Goal: Task Accomplishment & Management: Use online tool/utility

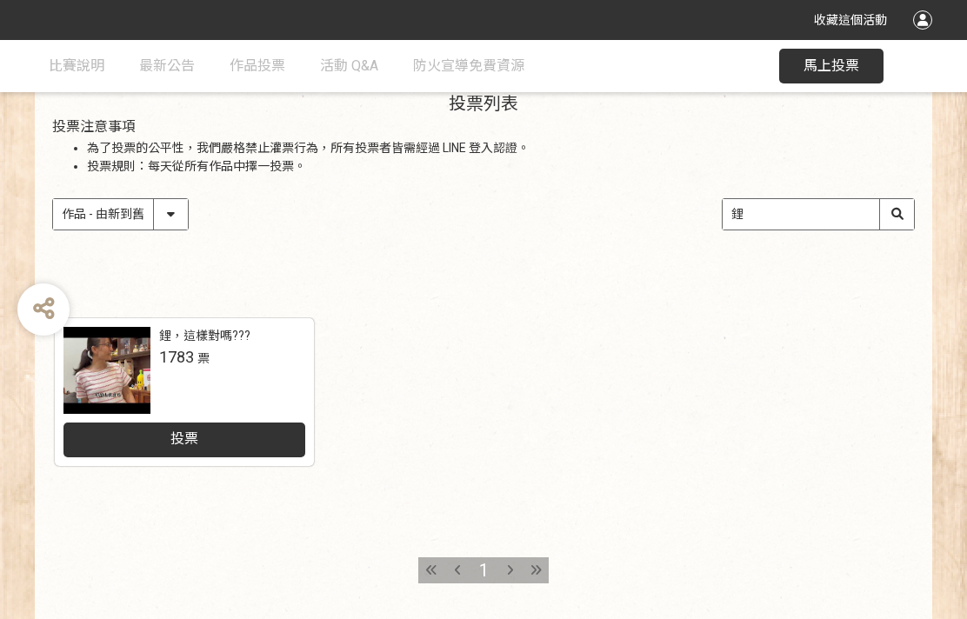
scroll to position [266, 0]
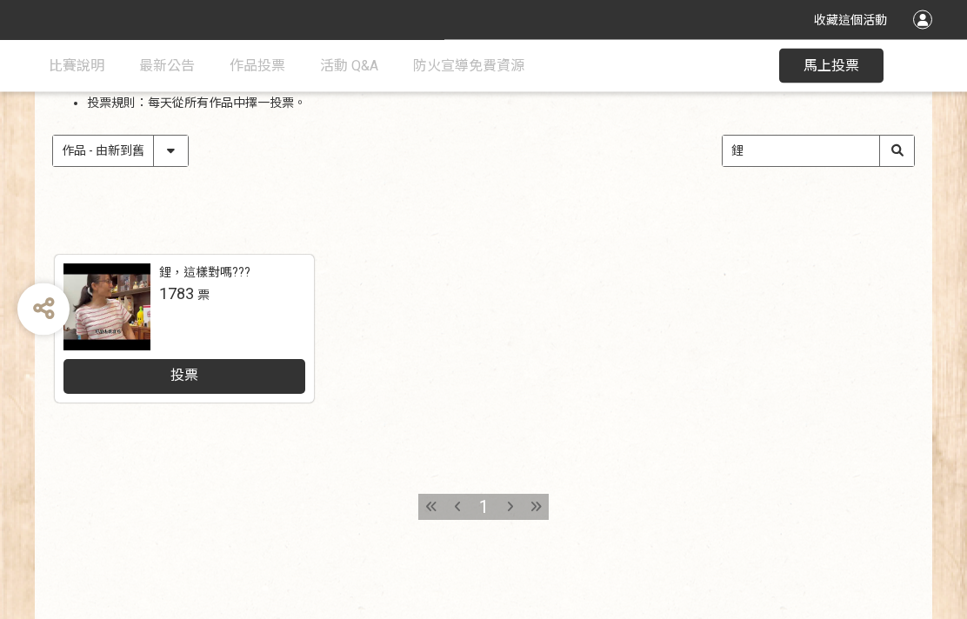
click at [246, 376] on div "投票" at bounding box center [184, 377] width 243 height 35
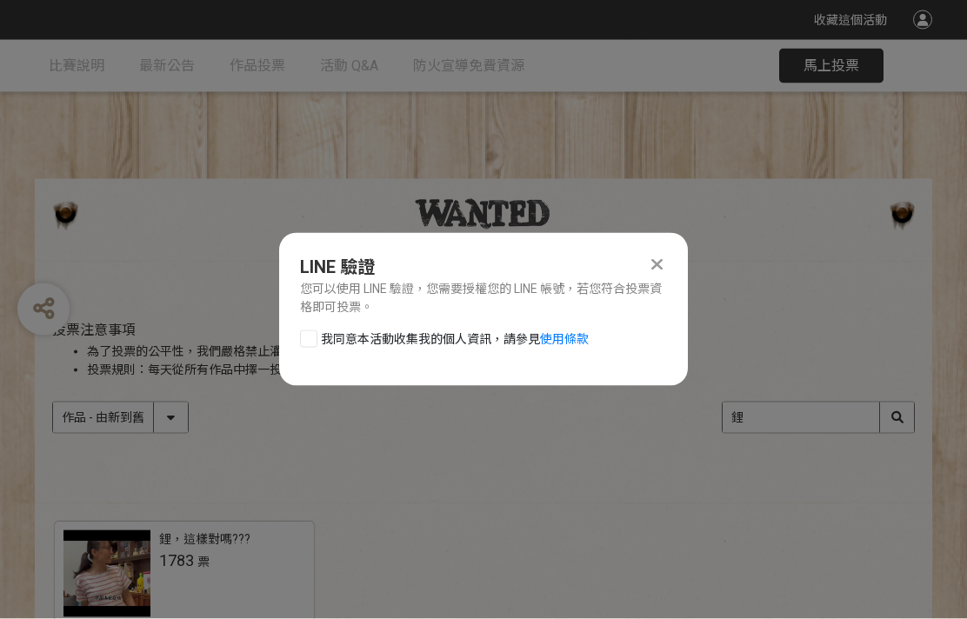
scroll to position [0, 0]
click at [308, 334] on div at bounding box center [308, 338] width 17 height 17
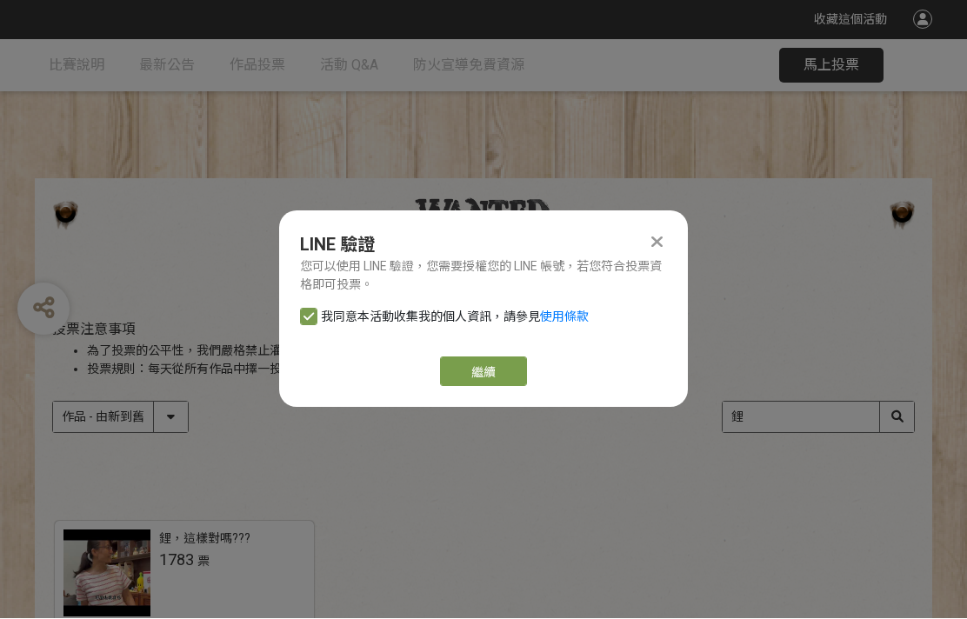
checkbox input "true"
click at [504, 371] on link "繼續" at bounding box center [483, 372] width 87 height 30
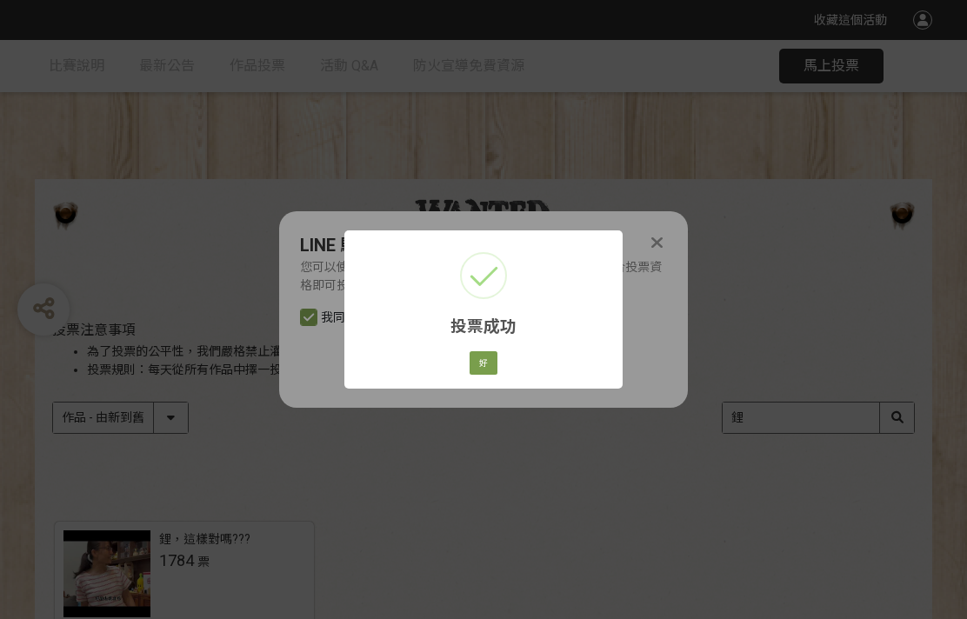
click at [482, 365] on button "好" at bounding box center [483, 363] width 28 height 24
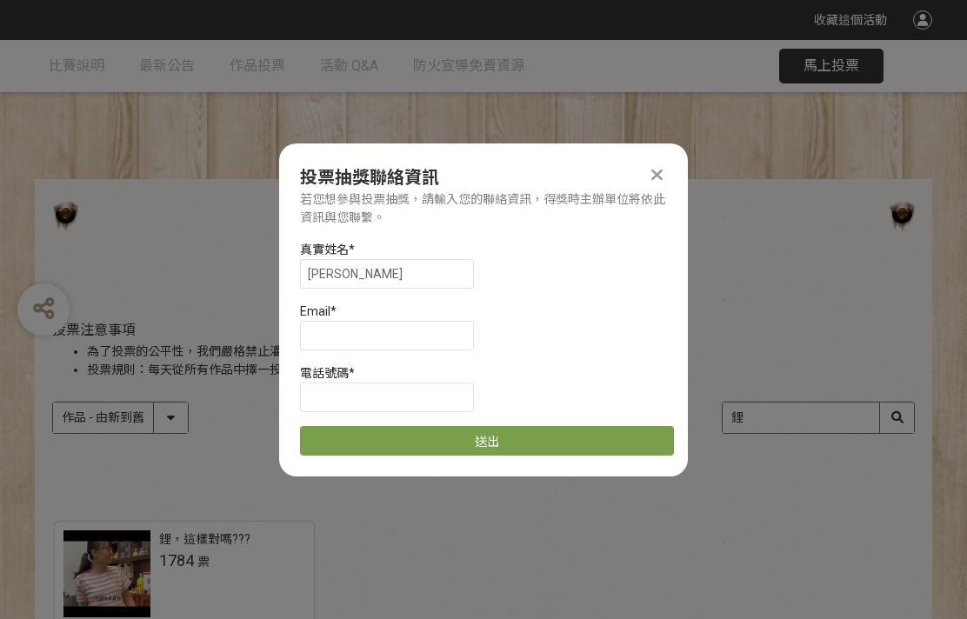
click at [639, 439] on button "送出" at bounding box center [487, 441] width 374 height 30
click at [376, 340] on input at bounding box center [387, 336] width 174 height 30
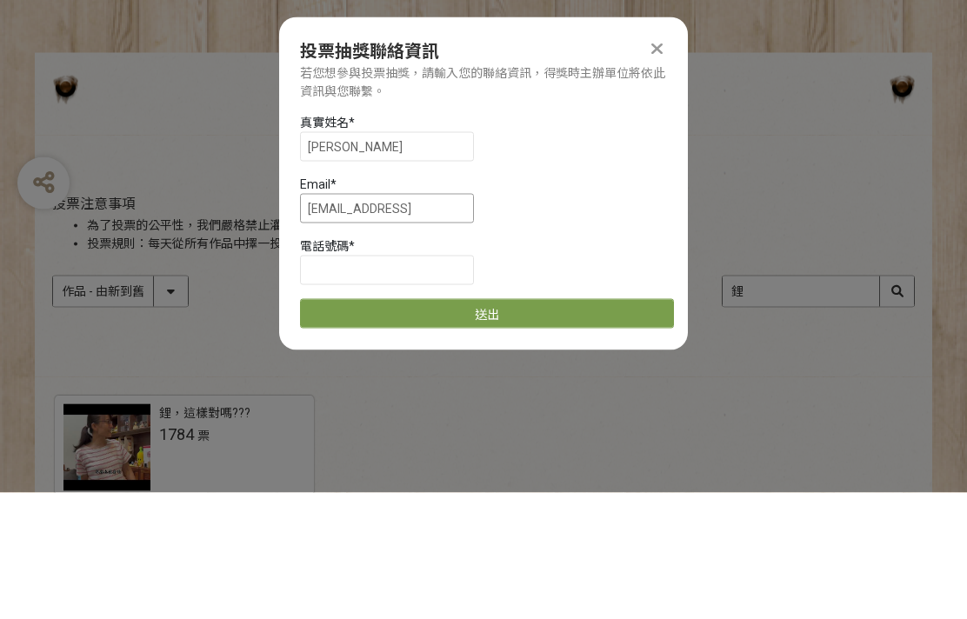
scroll to position [1, 0]
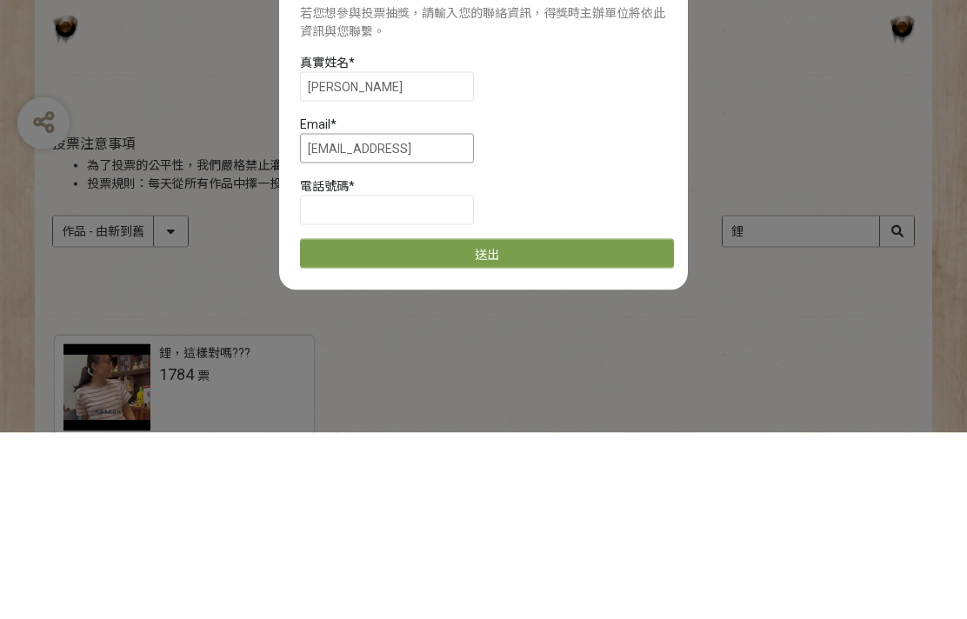
type input "[EMAIL_ADDRESS]"
click at [405, 382] on input at bounding box center [387, 397] width 174 height 30
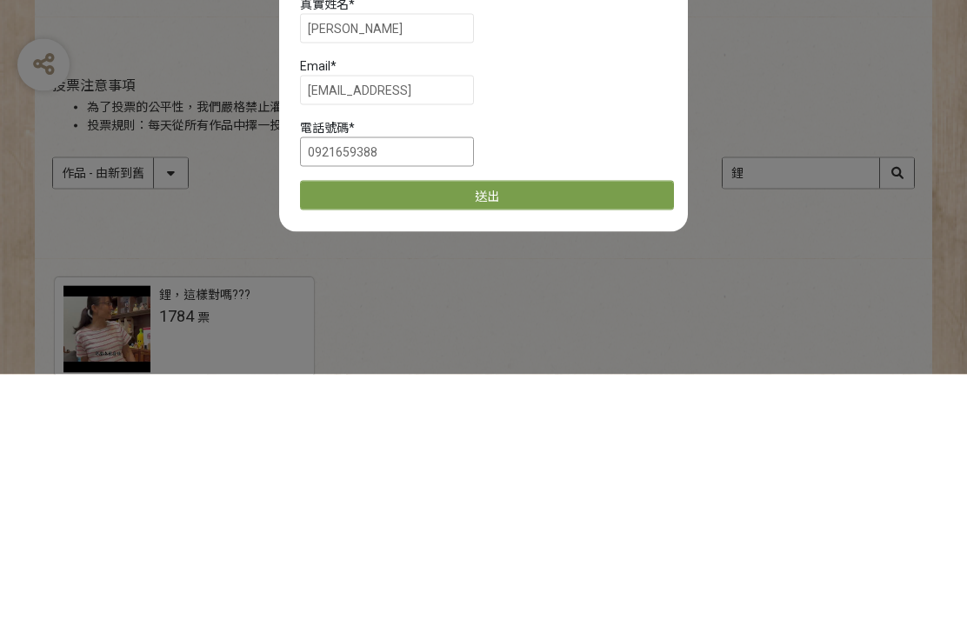
type input "0921659388"
click at [603, 425] on button "送出" at bounding box center [487, 440] width 374 height 30
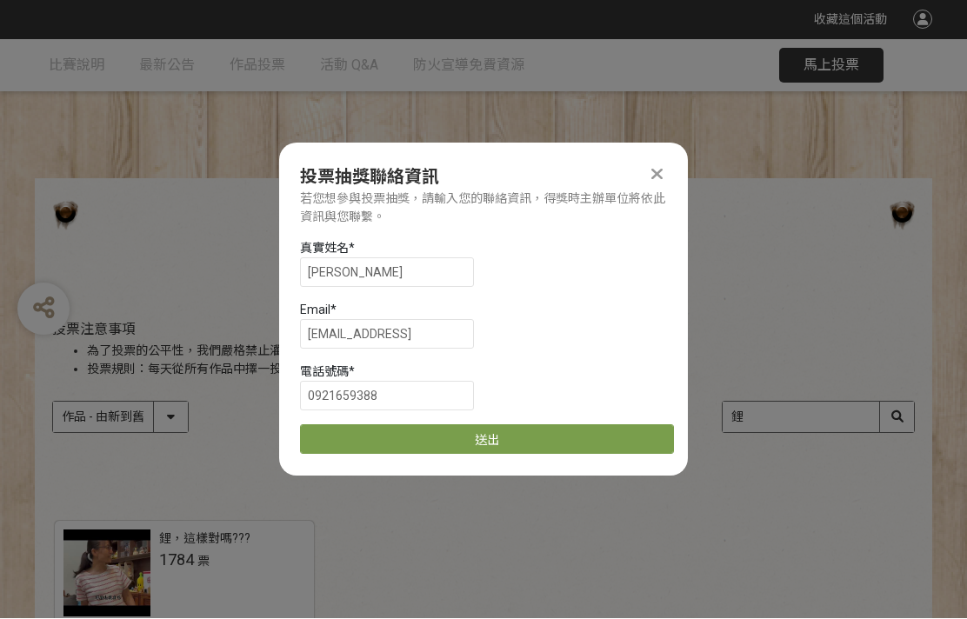
click at [619, 433] on button "送出" at bounding box center [487, 440] width 374 height 30
click at [449, 329] on input "[EMAIL_ADDRESS]" at bounding box center [387, 335] width 174 height 30
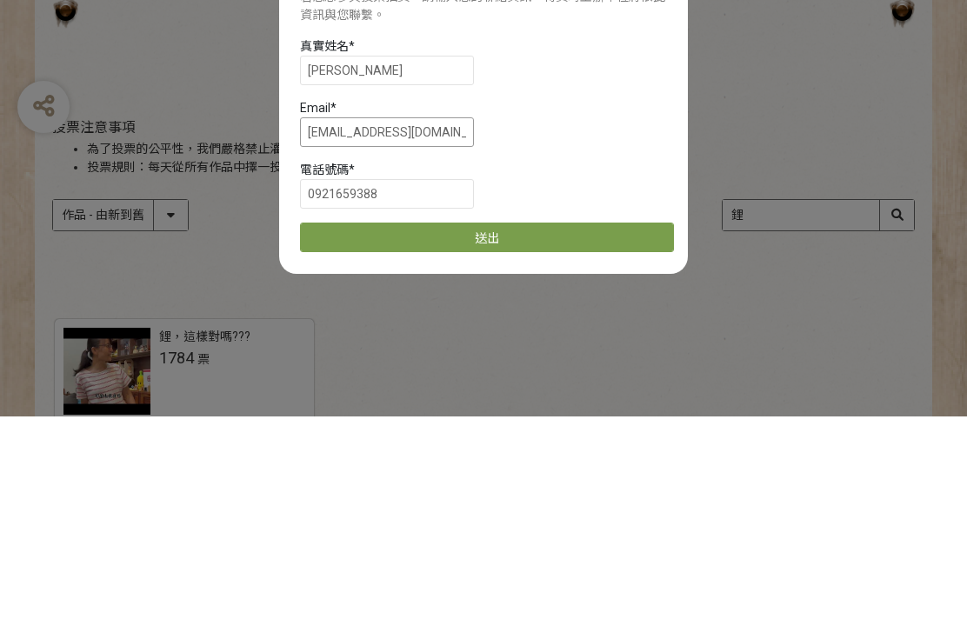
type input "[EMAIL_ADDRESS][DOMAIN_NAME]"
click at [598, 425] on button "送出" at bounding box center [487, 440] width 374 height 30
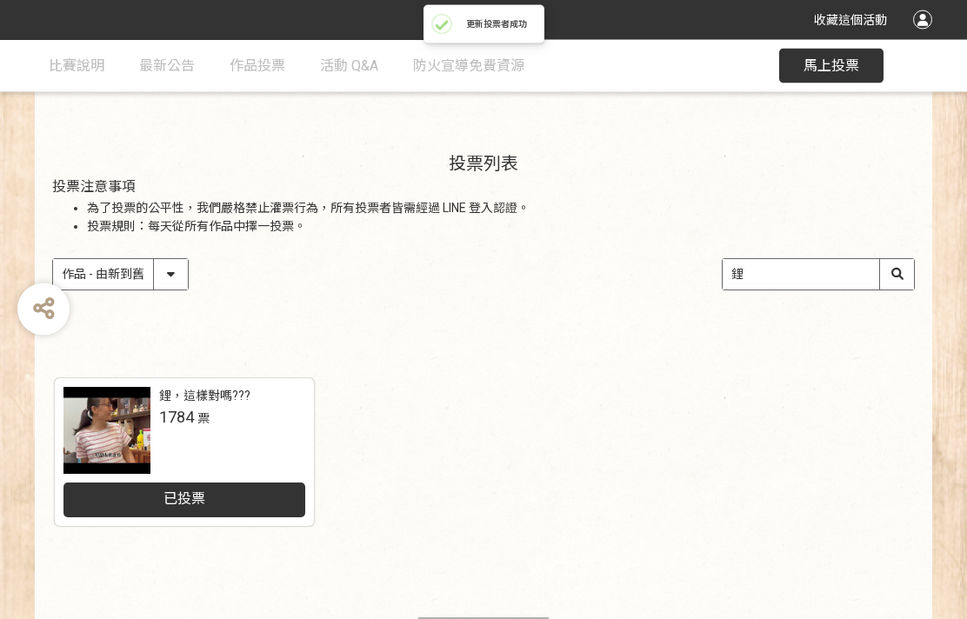
scroll to position [267, 0]
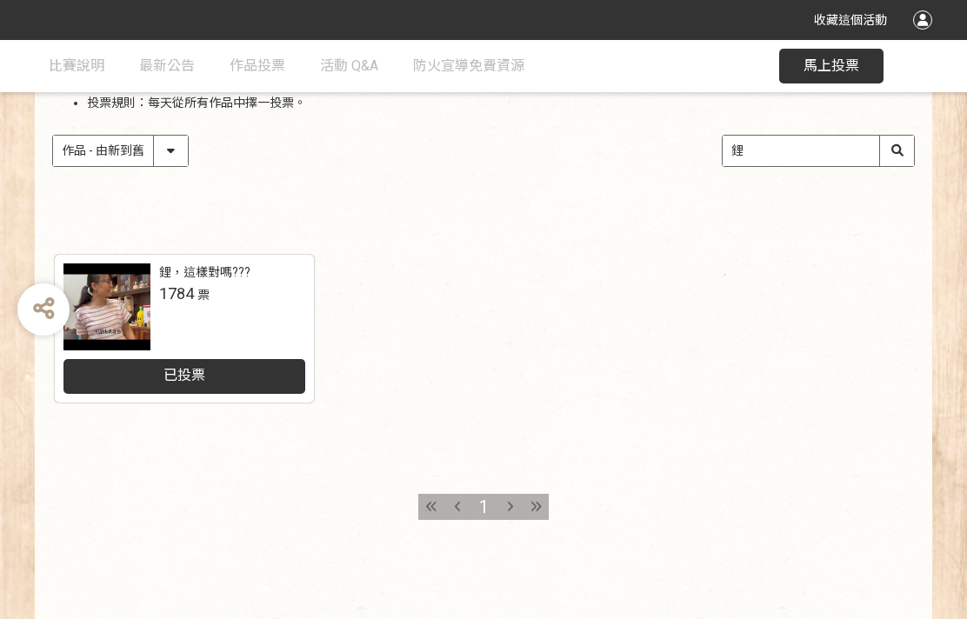
click at [838, 69] on span "馬上投票" at bounding box center [831, 65] width 56 height 17
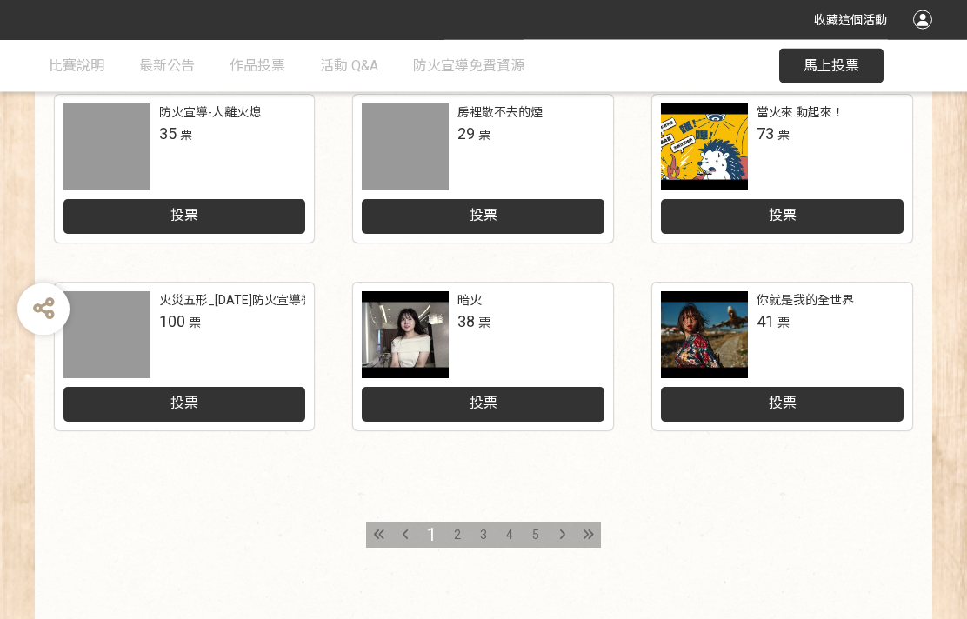
scroll to position [801, 0]
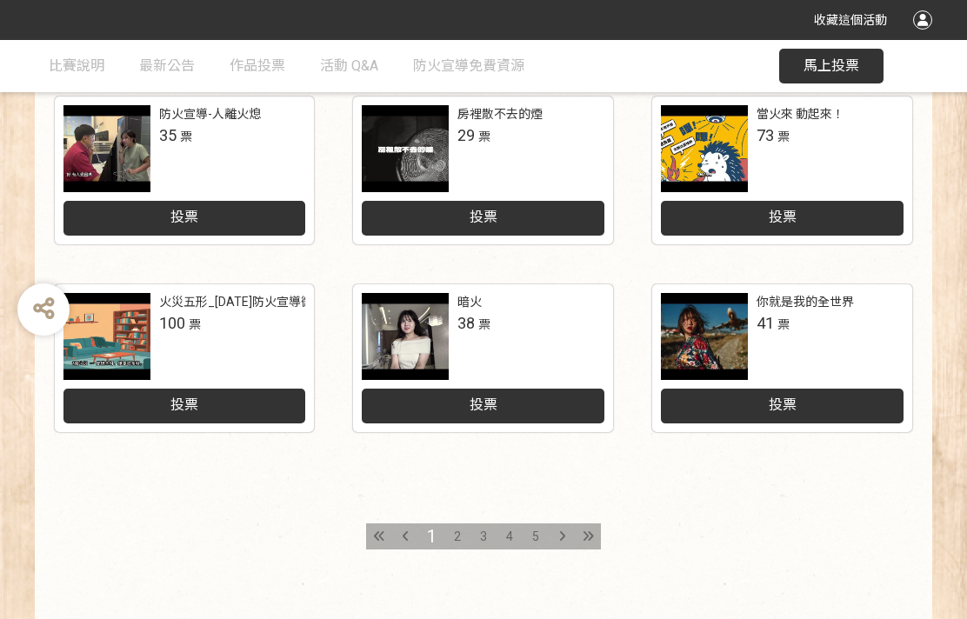
click at [593, 532] on icon at bounding box center [587, 536] width 11 height 12
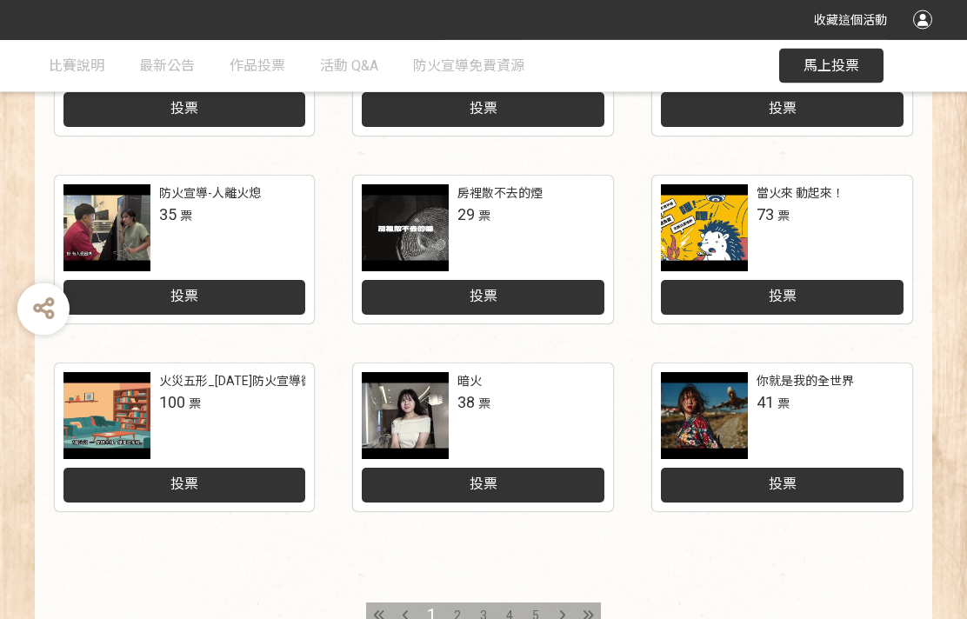
scroll to position [722, 0]
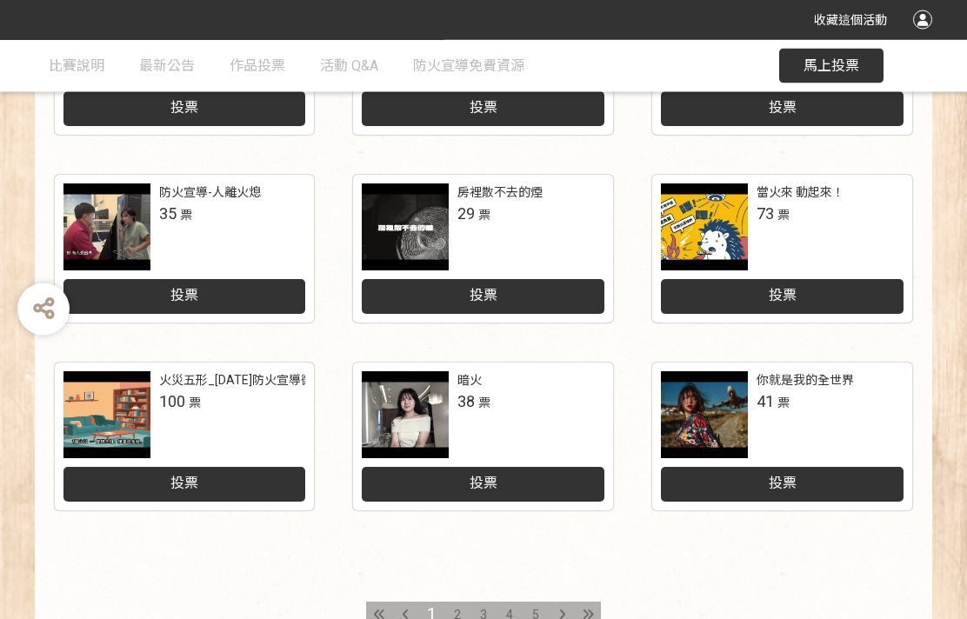
click at [454, 609] on span "2" at bounding box center [457, 616] width 7 height 14
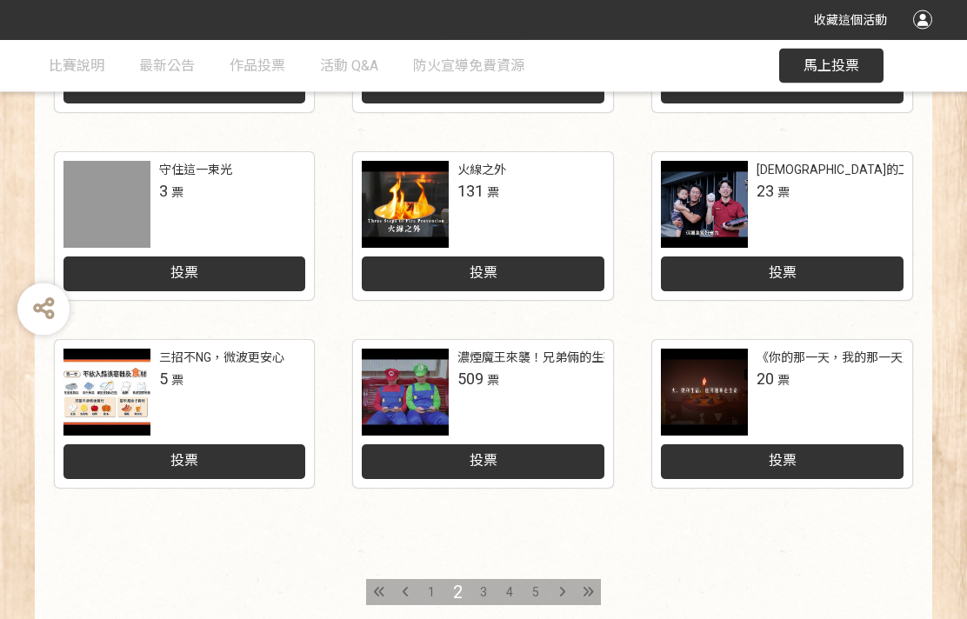
scroll to position [752, 0]
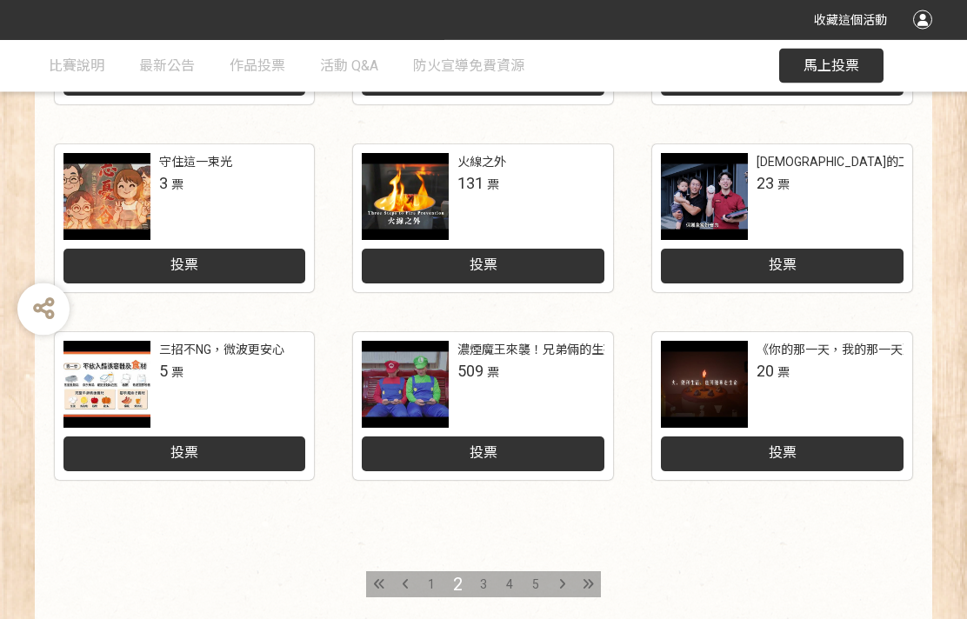
click at [487, 580] on div "3" at bounding box center [483, 585] width 26 height 26
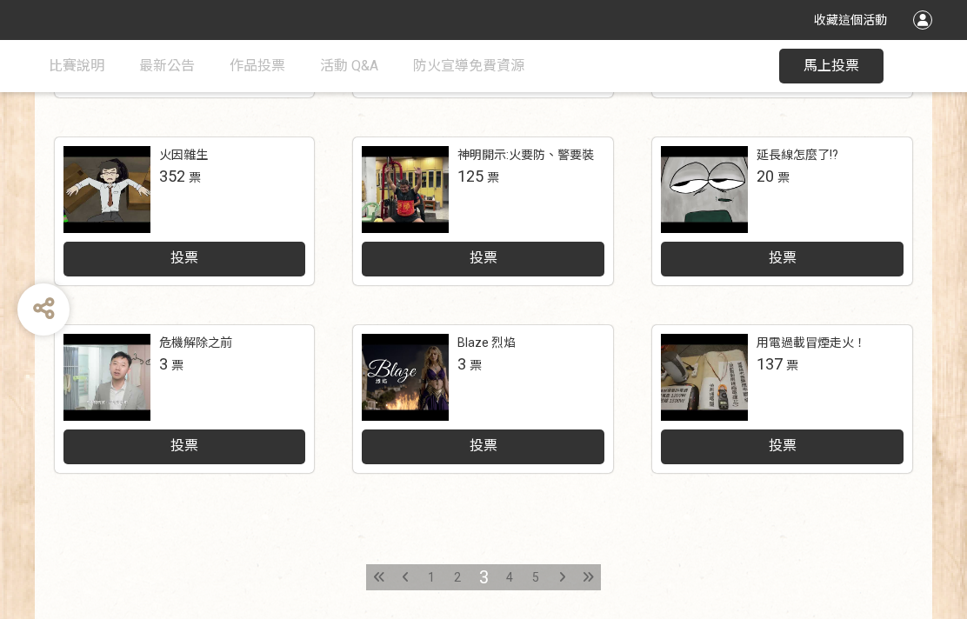
scroll to position [769, 0]
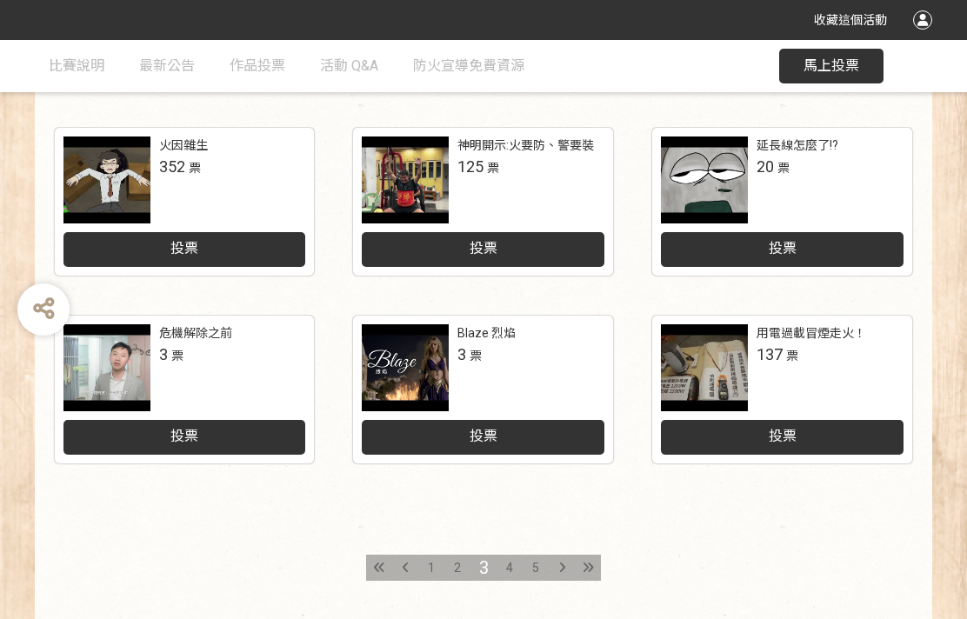
click at [511, 555] on div "4" at bounding box center [509, 568] width 26 height 26
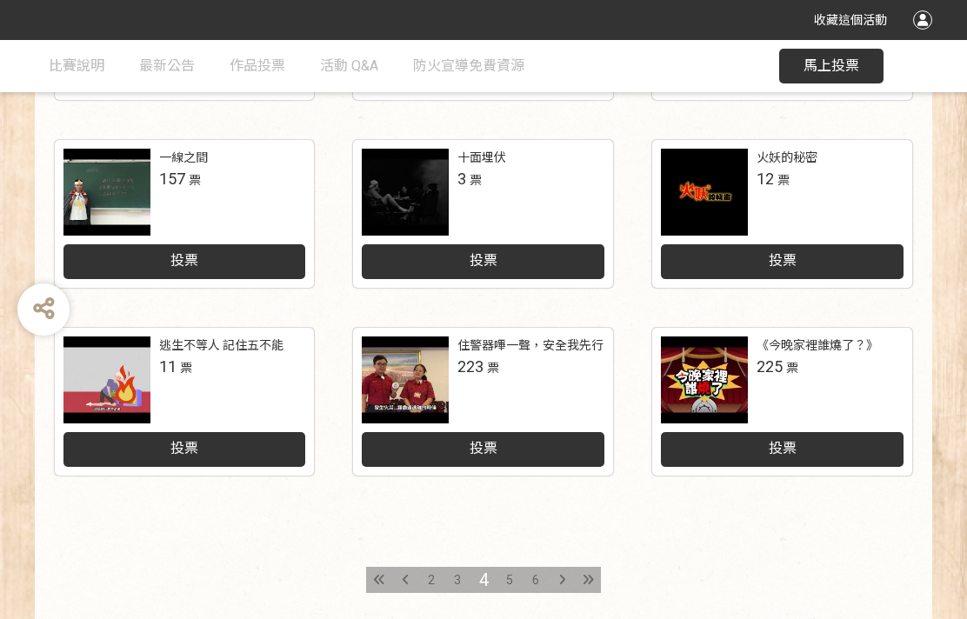
scroll to position [762, 0]
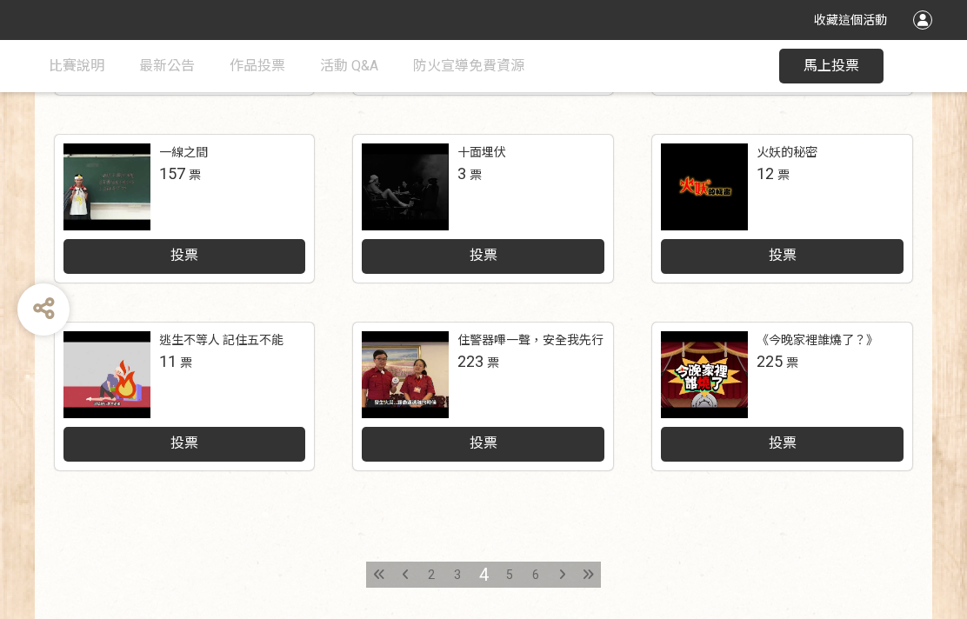
click at [499, 576] on div "5" at bounding box center [509, 575] width 26 height 26
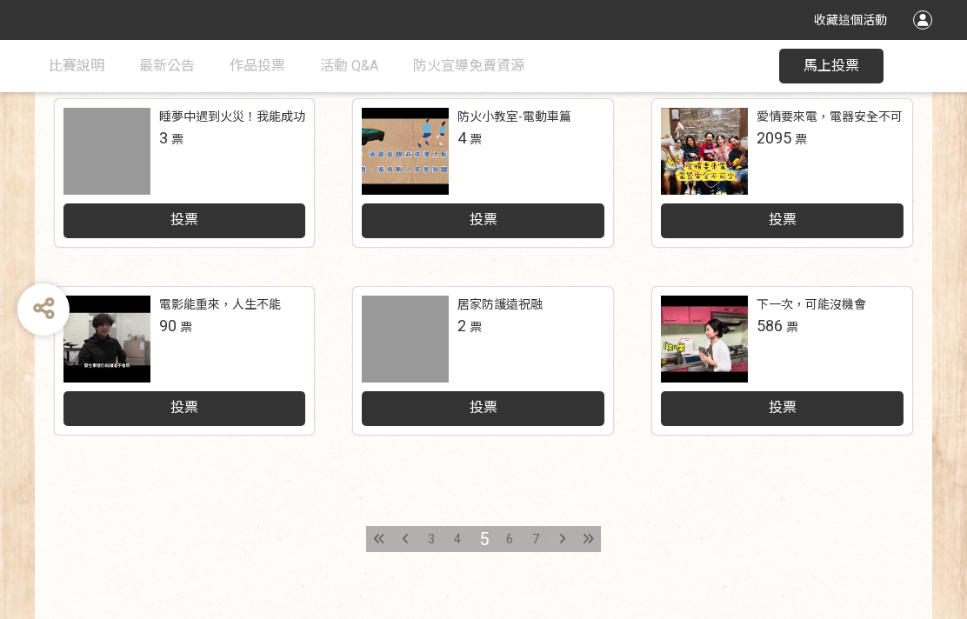
scroll to position [829, 0]
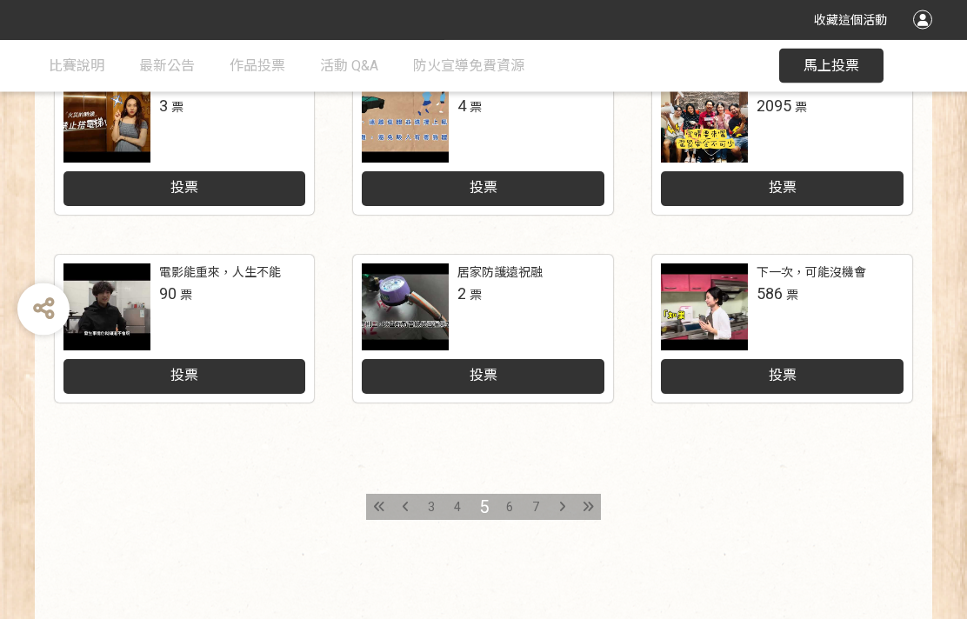
click at [504, 505] on div "6" at bounding box center [509, 508] width 26 height 26
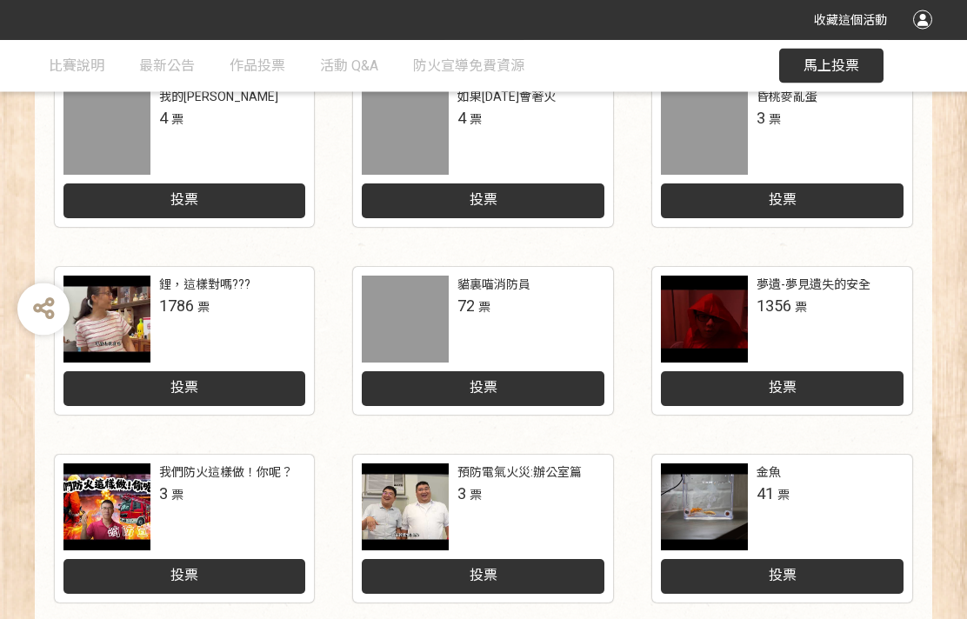
scroll to position [632, 0]
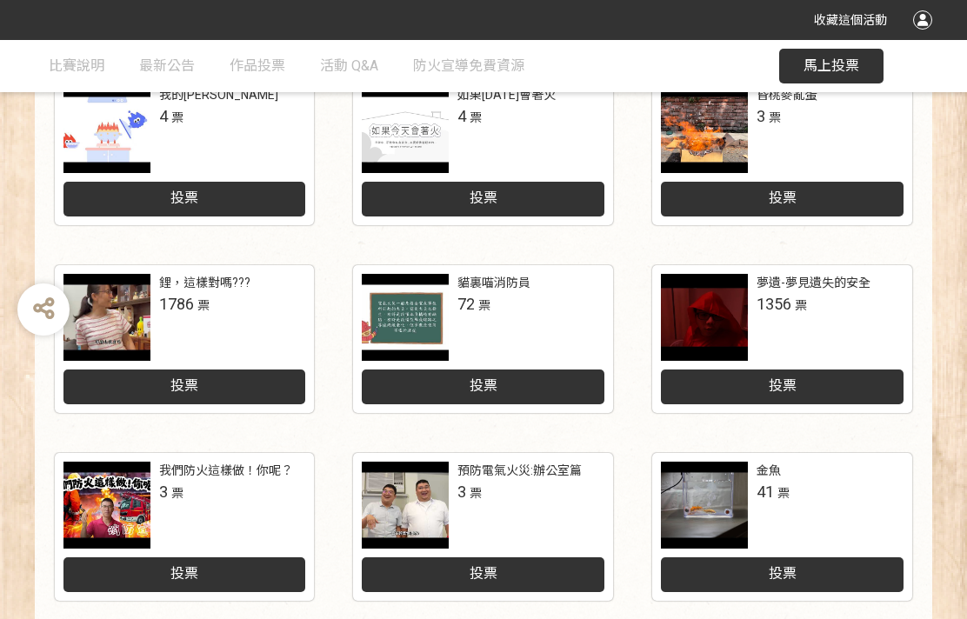
click at [238, 390] on div "投票" at bounding box center [184, 386] width 243 height 35
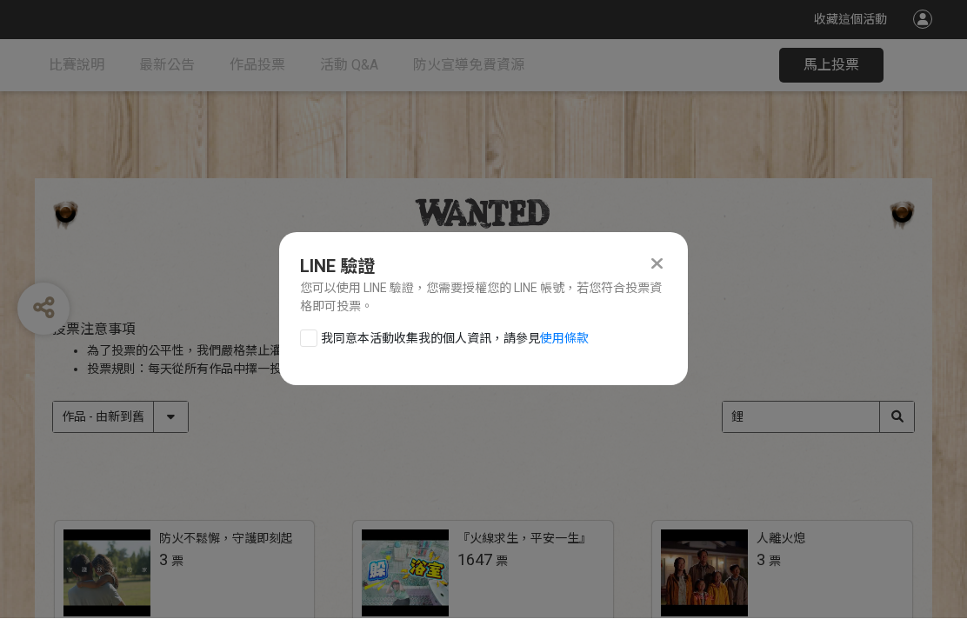
click at [306, 334] on div at bounding box center [308, 338] width 17 height 17
checkbox input "true"
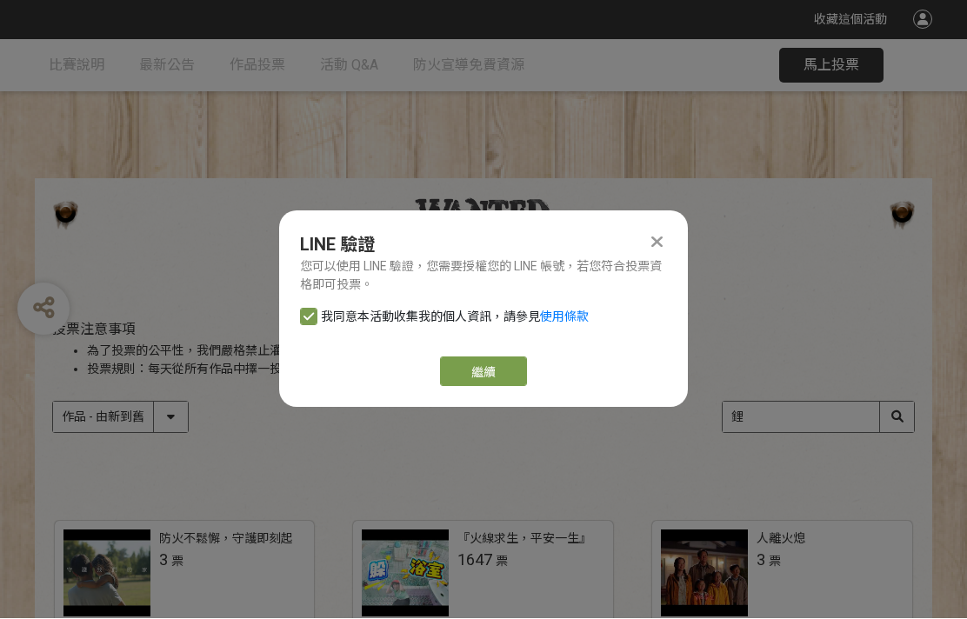
click at [494, 369] on button "繼續" at bounding box center [483, 372] width 87 height 30
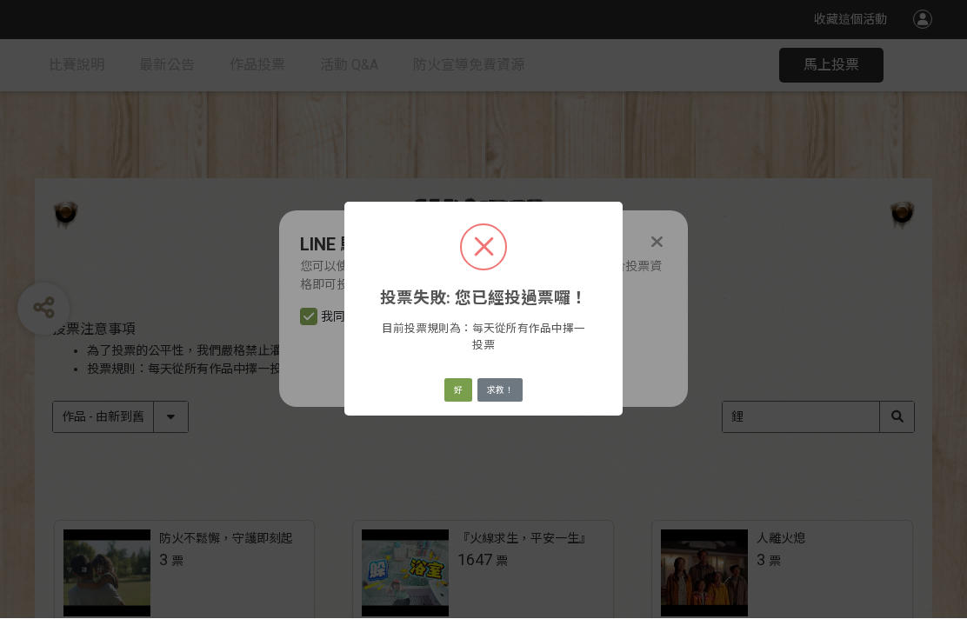
click at [453, 387] on button "好" at bounding box center [458, 391] width 28 height 24
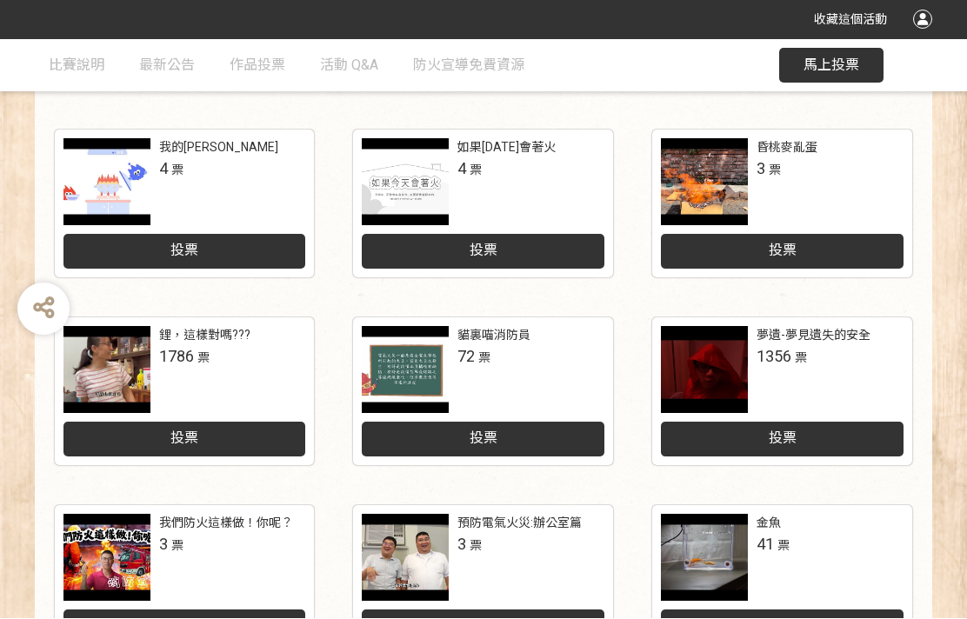
scroll to position [632, 0]
